Goal: Find specific fact: Find specific fact

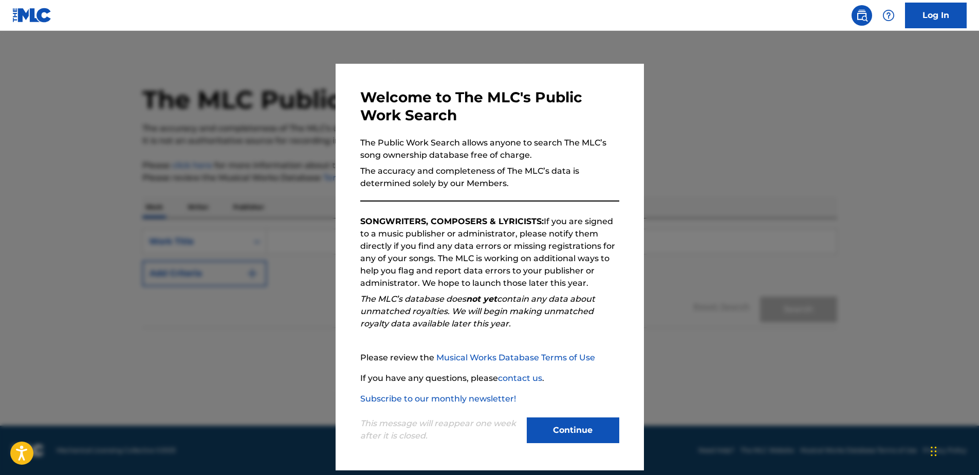
click at [598, 432] on button "Continue" at bounding box center [573, 430] width 93 height 26
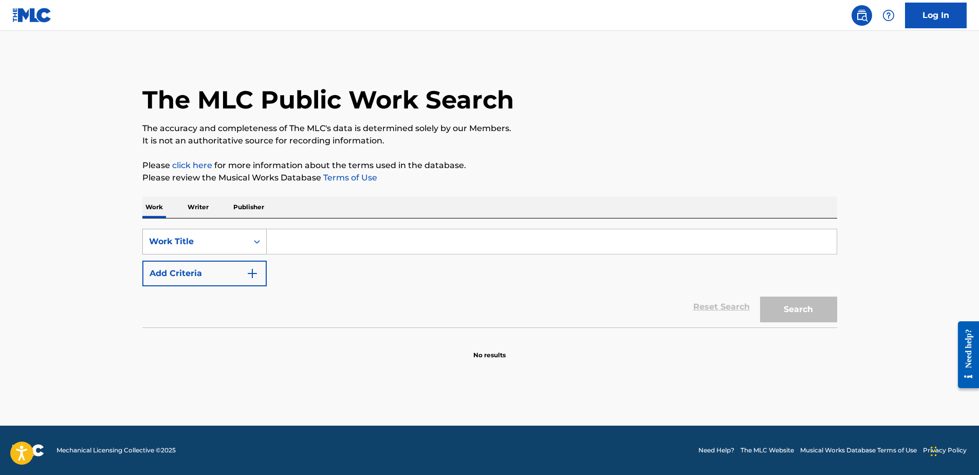
click at [264, 242] on div "Search Form" at bounding box center [257, 241] width 19 height 19
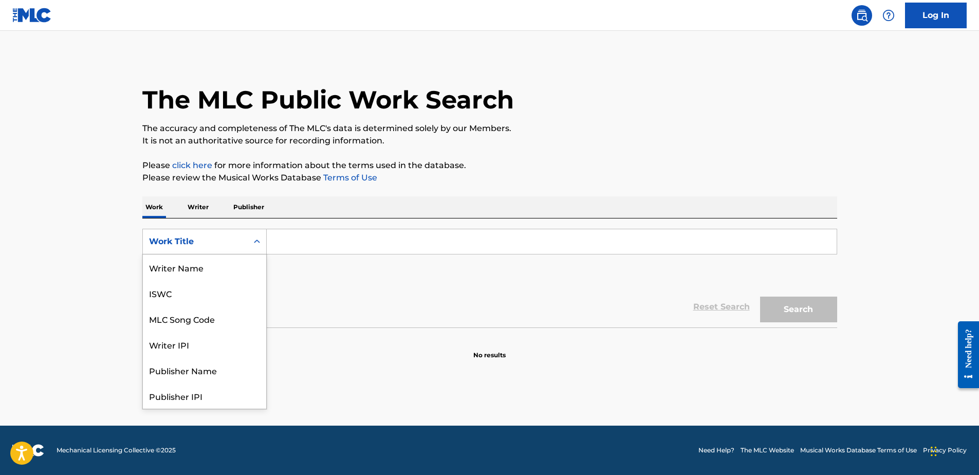
scroll to position [51, 0]
click at [227, 371] on div "MLC Publisher Number" at bounding box center [204, 370] width 123 height 26
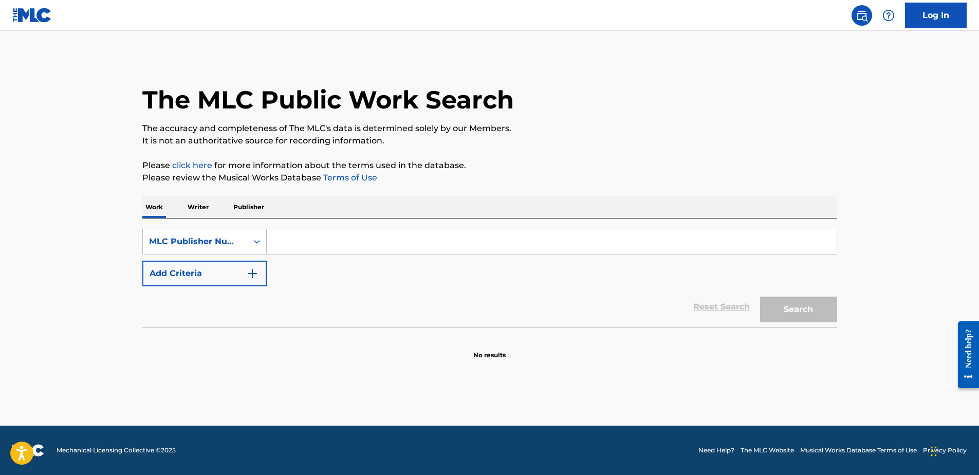
drag, startPoint x: 322, startPoint y: 234, endPoint x: 317, endPoint y: 250, distance: 16.3
click at [318, 246] on input "Search Form" at bounding box center [552, 241] width 570 height 25
click at [320, 245] on input "Search Form" at bounding box center [552, 241] width 570 height 25
paste input "900207942"
type input "900207942"
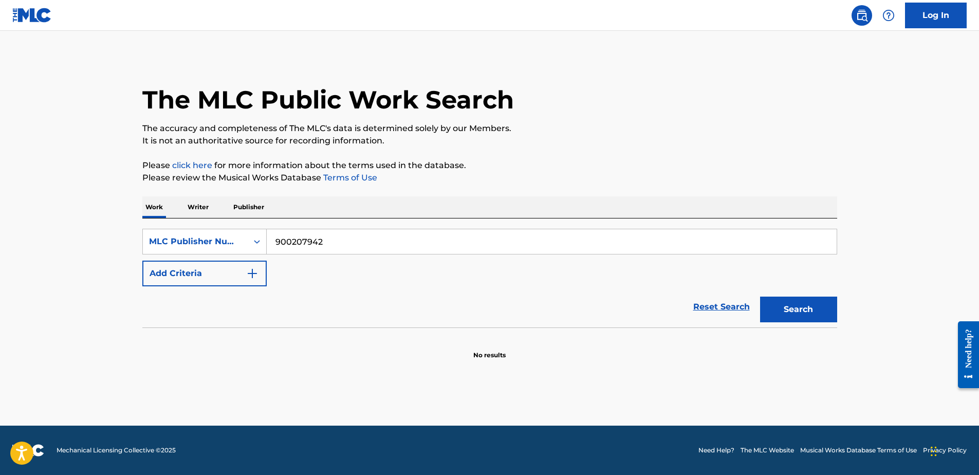
click at [760, 297] on button "Search" at bounding box center [798, 310] width 77 height 26
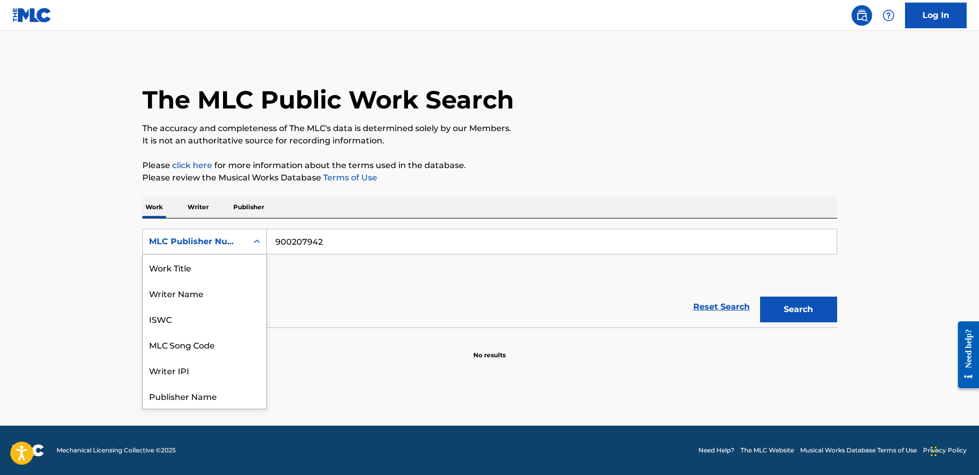
click at [253, 245] on icon "Search Form" at bounding box center [257, 241] width 10 height 10
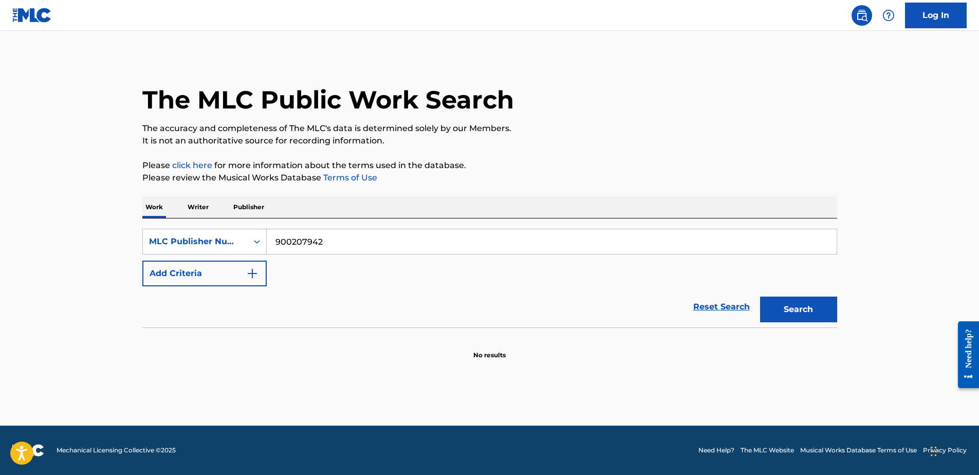
click at [262, 240] on icon "Search Form" at bounding box center [257, 241] width 10 height 10
